Goal: Task Accomplishment & Management: Manage account settings

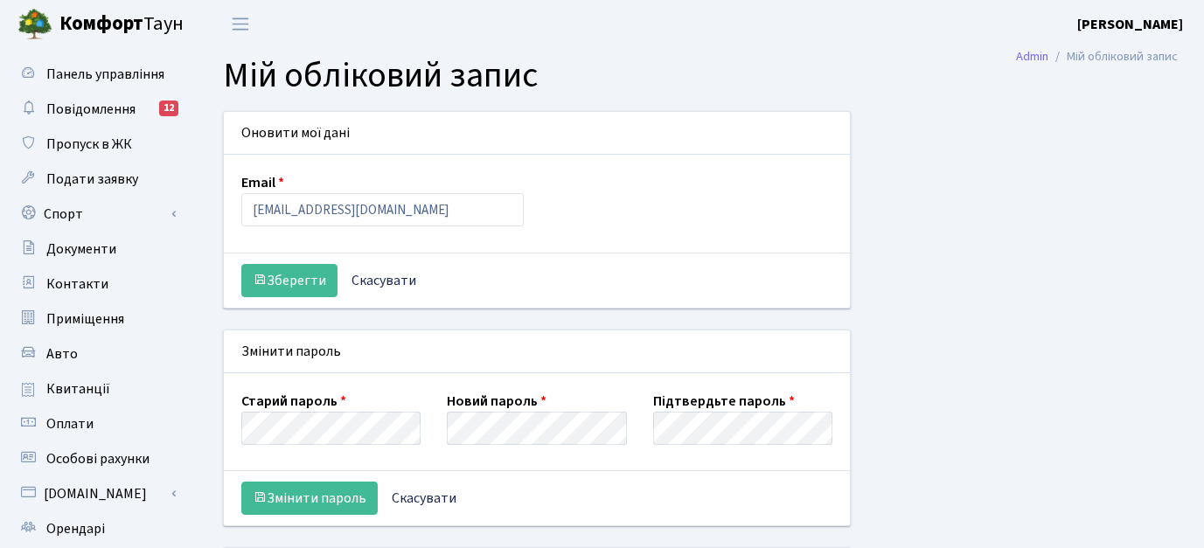
select select
click at [101, 140] on span "Пропуск в ЖК" at bounding box center [89, 144] width 86 height 19
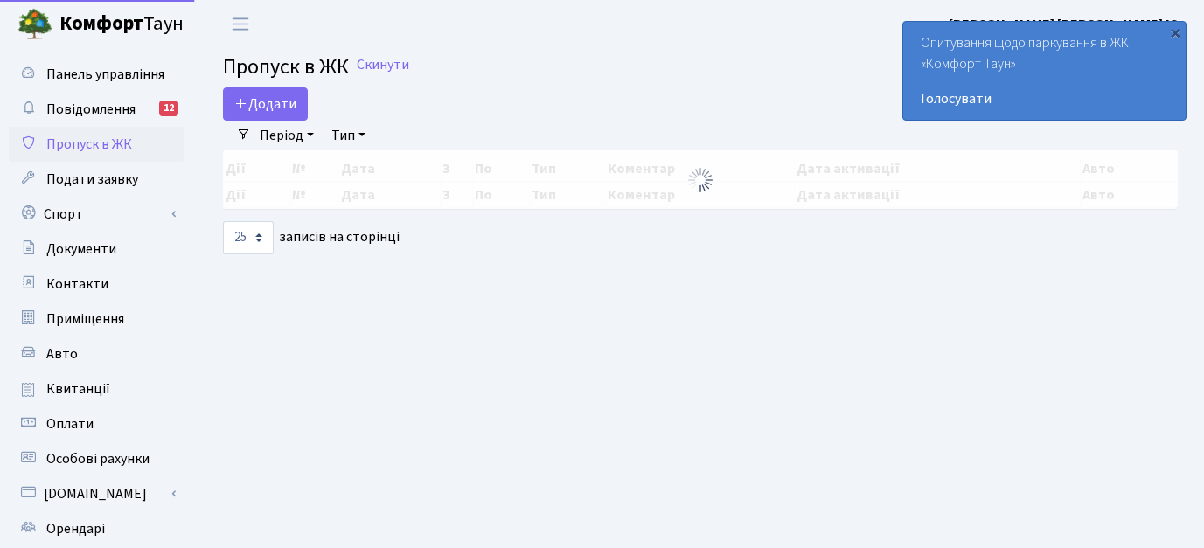
select select "25"
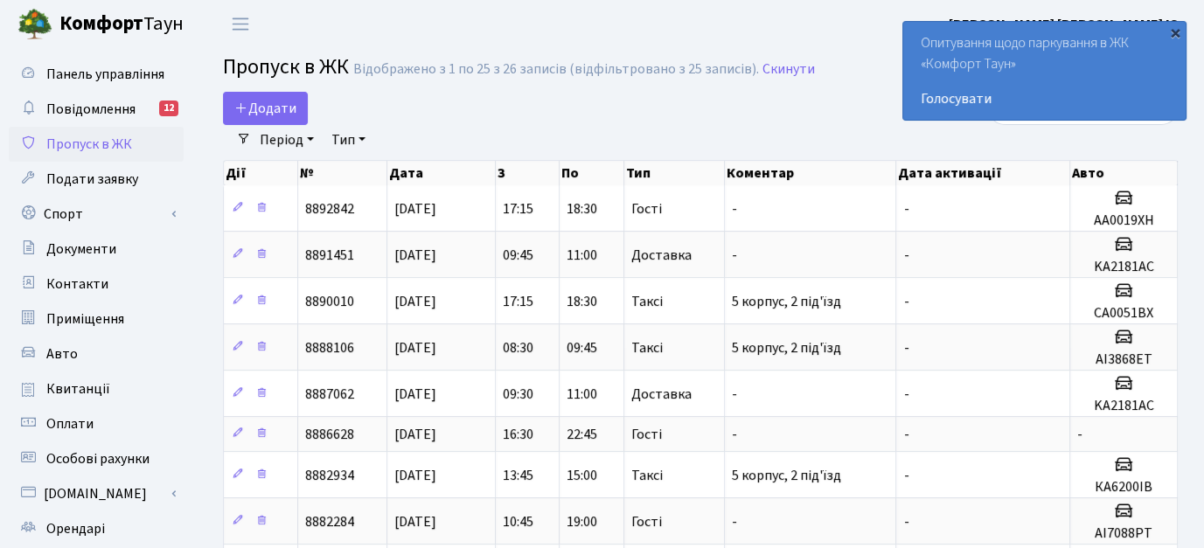
click at [1178, 30] on div "×" at bounding box center [1175, 32] width 17 height 17
